Goal: Information Seeking & Learning: Learn about a topic

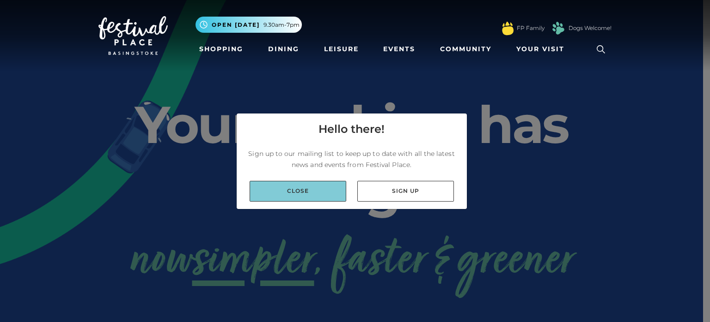
click at [318, 196] on link "Close" at bounding box center [297, 191] width 97 height 21
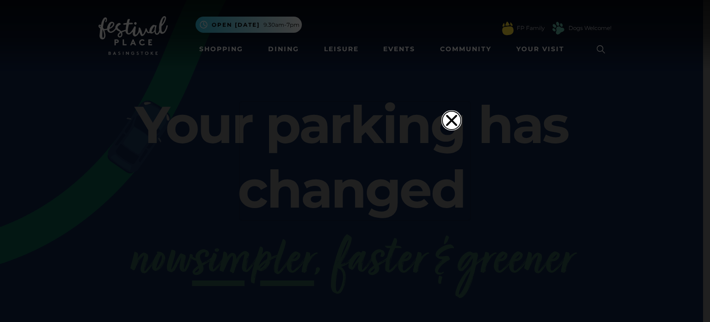
click at [449, 111] on icon "Close" at bounding box center [451, 120] width 18 height 18
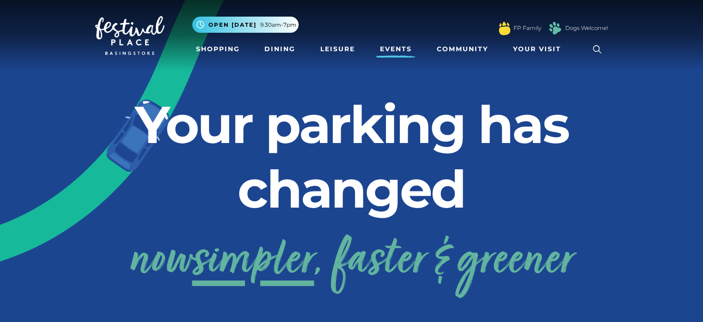
click at [389, 49] on link "Events" at bounding box center [395, 49] width 39 height 17
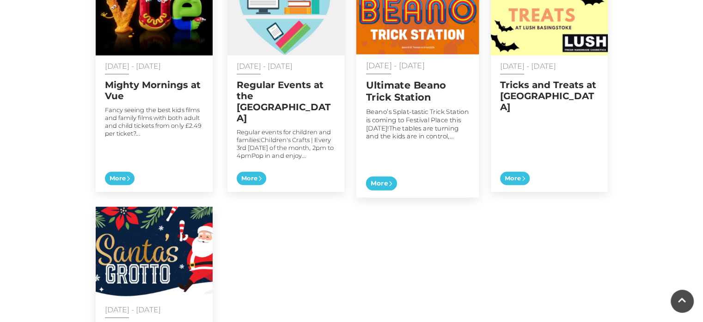
scroll to position [462, 0]
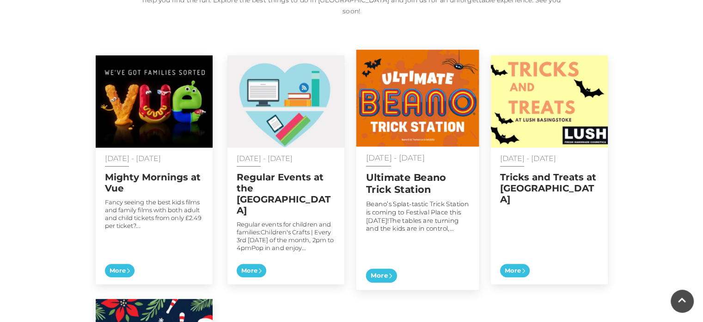
click at [400, 176] on h2 "Ultimate Beano Trick Station" at bounding box center [416, 183] width 103 height 23
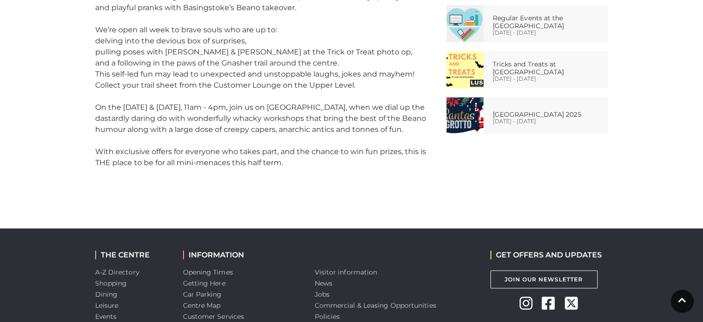
scroll to position [462, 0]
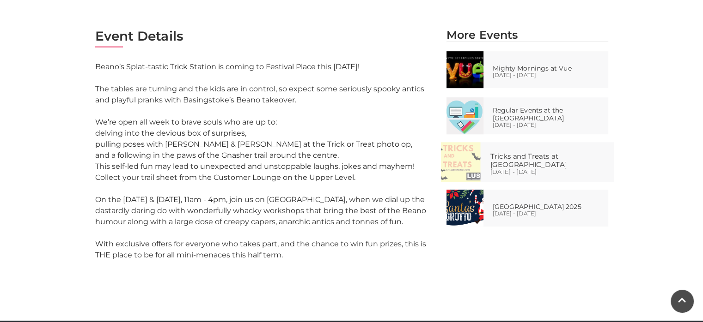
click at [538, 162] on p "Tricks and Treats at [GEOGRAPHIC_DATA]" at bounding box center [550, 160] width 121 height 17
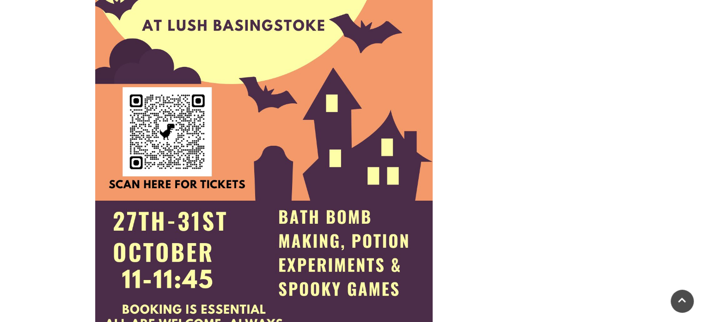
scroll to position [785, 0]
